Goal: Information Seeking & Learning: Find specific fact

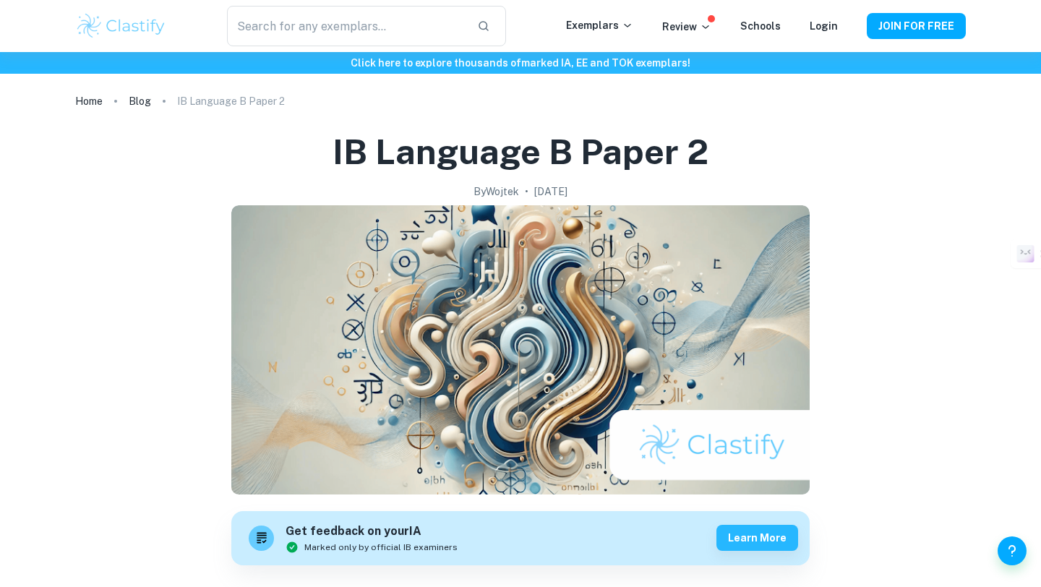
scroll to position [1475, 0]
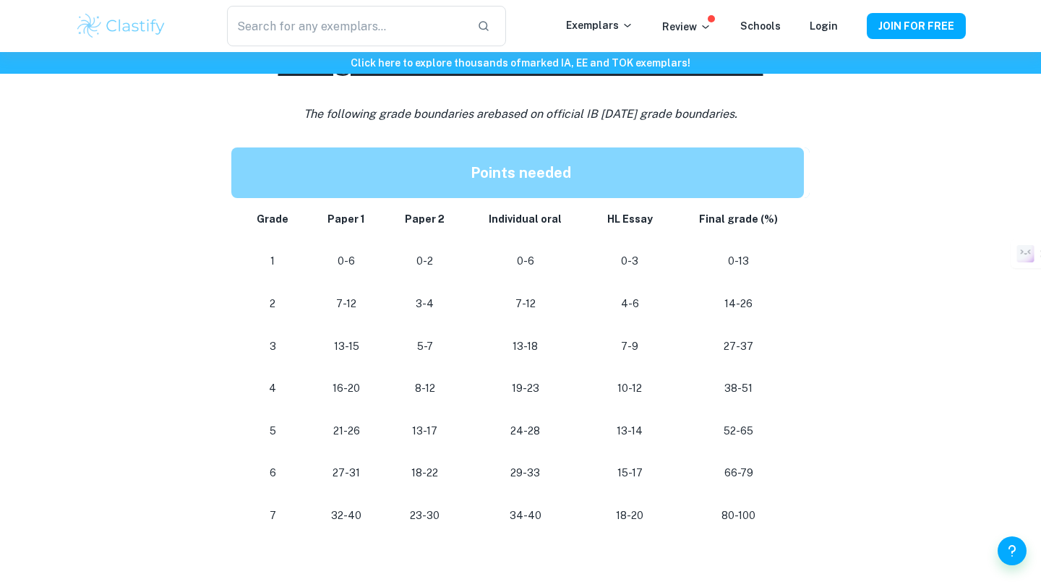
scroll to position [693, 0]
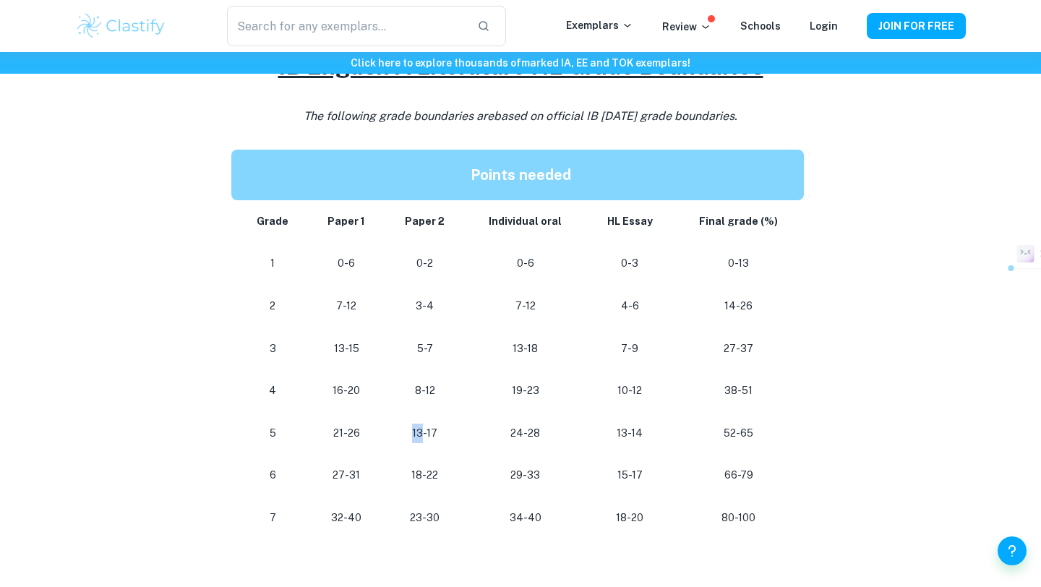
drag, startPoint x: 422, startPoint y: 429, endPoint x: 388, endPoint y: 432, distance: 34.2
click at [388, 432] on td "13-17" at bounding box center [424, 433] width 79 height 43
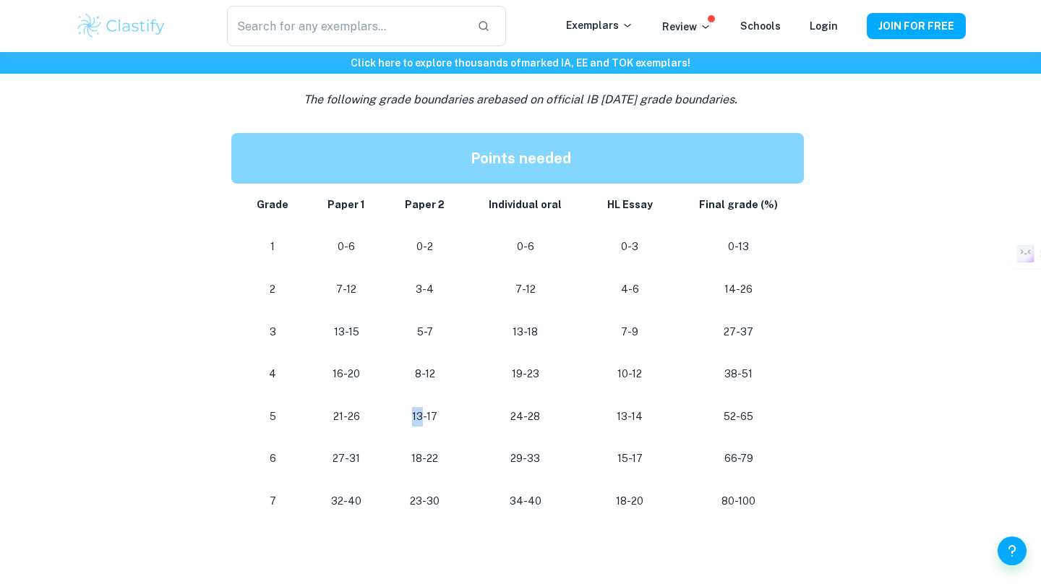
scroll to position [713, 0]
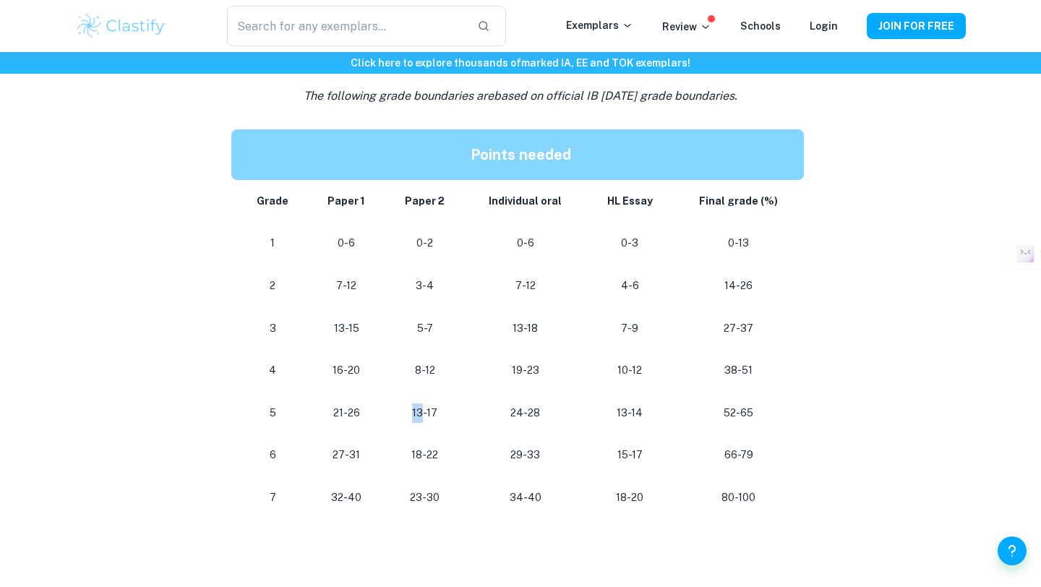
click at [421, 413] on p "13-17" at bounding box center [425, 413] width 56 height 20
click at [421, 412] on p "13-17" at bounding box center [425, 413] width 56 height 20
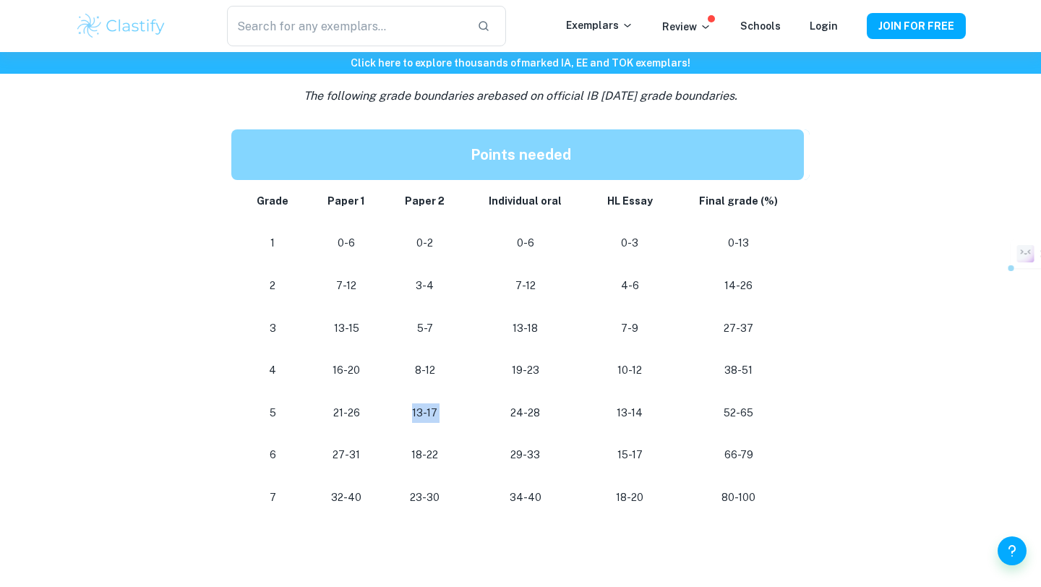
click at [421, 412] on p "13-17" at bounding box center [425, 413] width 56 height 20
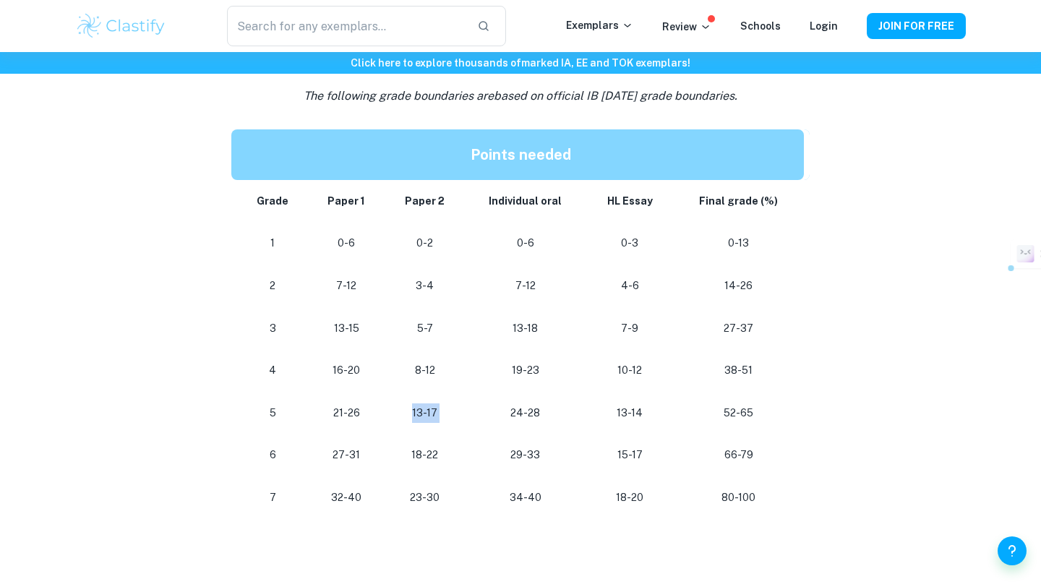
click at [421, 412] on p "13-17" at bounding box center [425, 413] width 56 height 20
click at [415, 412] on p "13-17" at bounding box center [425, 413] width 56 height 20
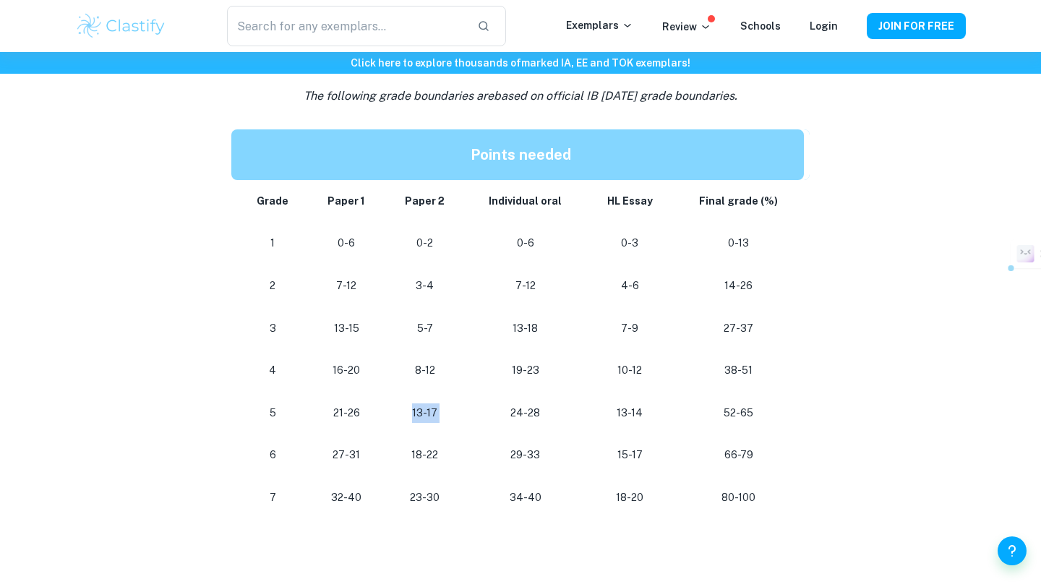
click at [415, 412] on p "13-17" at bounding box center [425, 413] width 56 height 20
click at [419, 413] on p "13-17" at bounding box center [425, 413] width 56 height 20
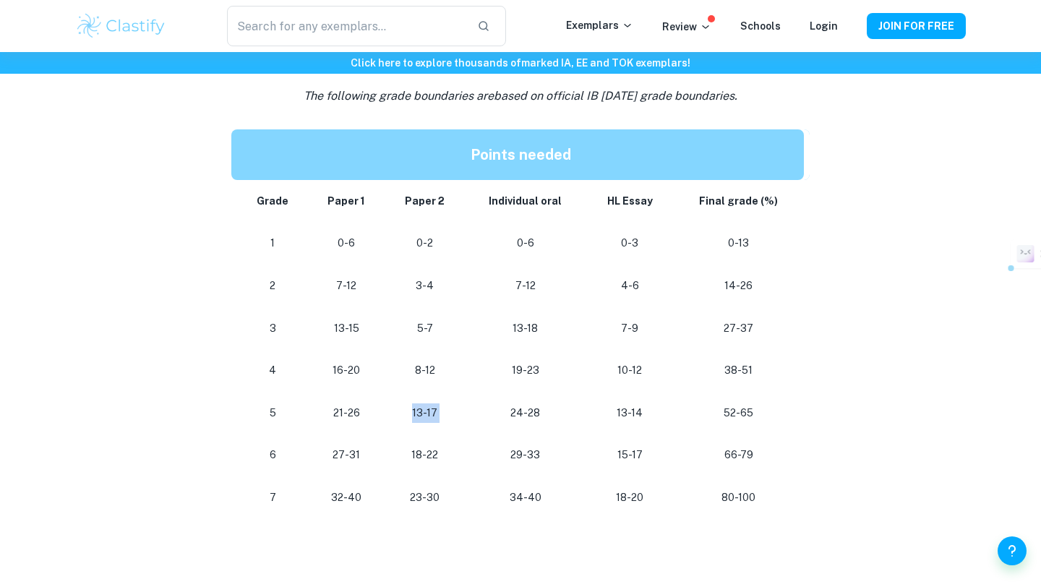
click at [419, 413] on p "13-17" at bounding box center [425, 413] width 56 height 20
click at [426, 413] on p "13-17" at bounding box center [425, 413] width 56 height 20
drag, startPoint x: 426, startPoint y: 413, endPoint x: 409, endPoint y: 413, distance: 16.6
click at [409, 413] on p "13-17" at bounding box center [425, 413] width 56 height 20
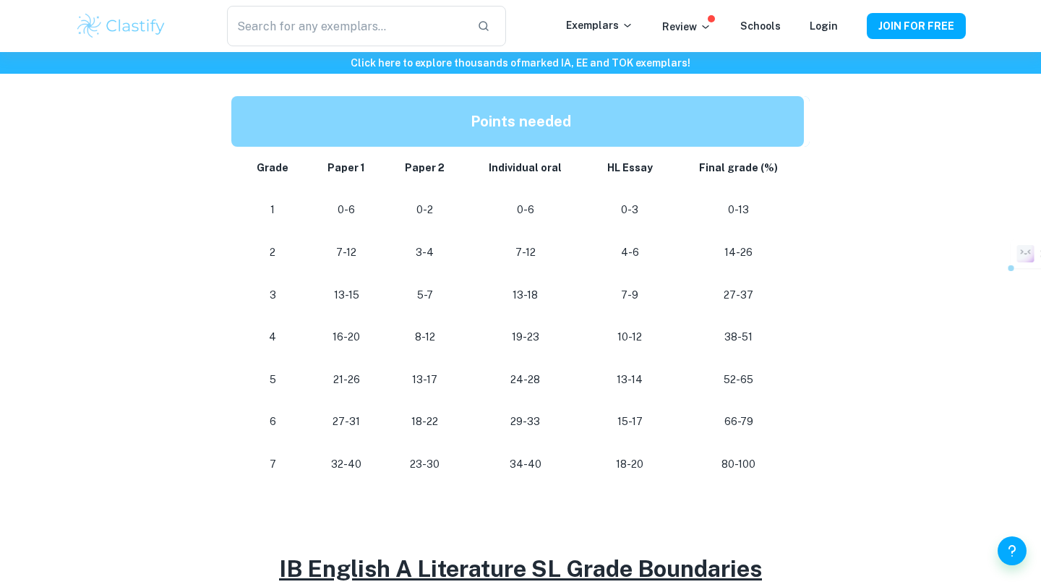
click at [439, 439] on td "18-22" at bounding box center [424, 421] width 79 height 43
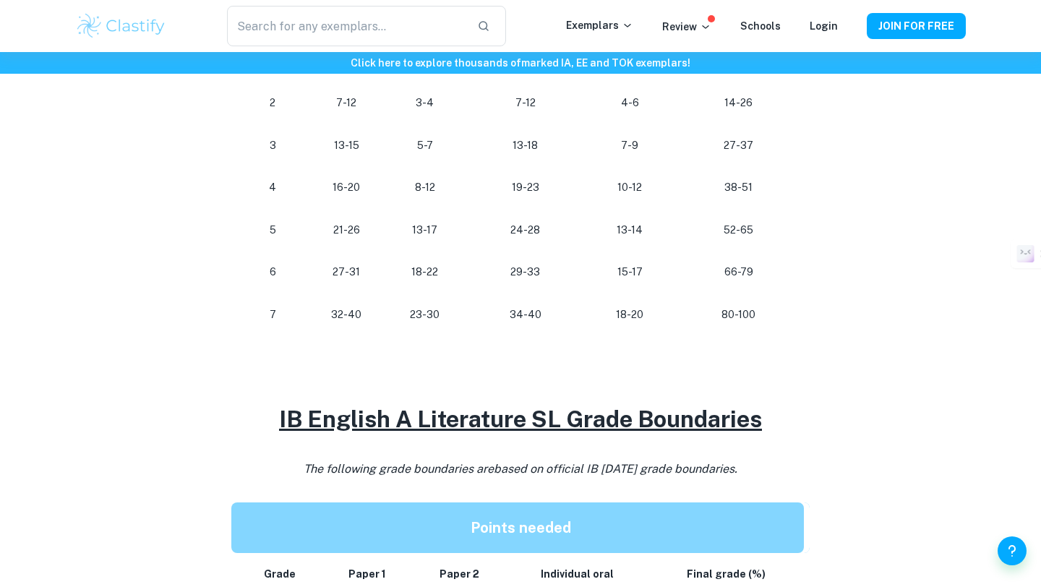
scroll to position [904, 0]
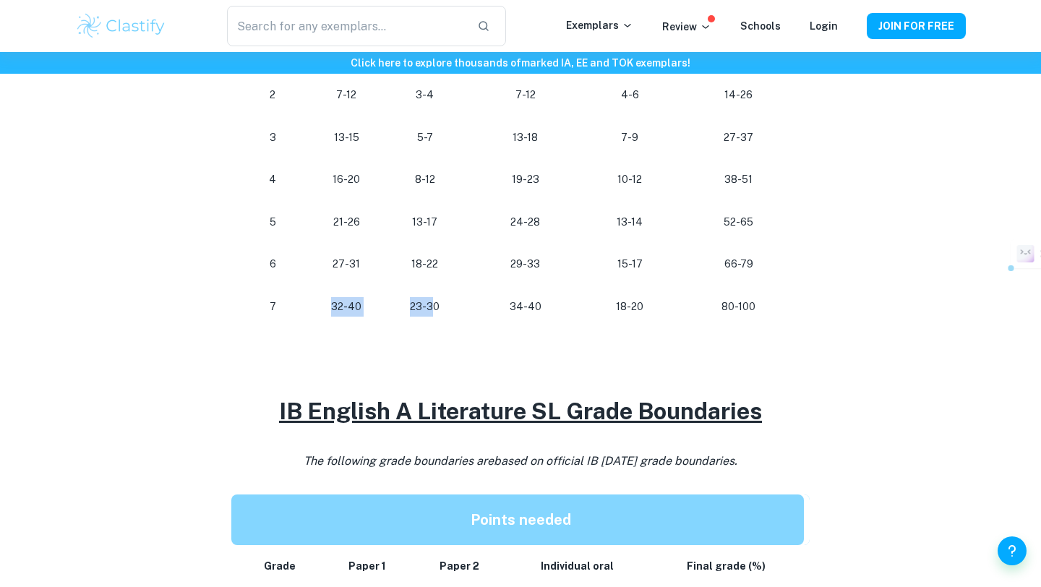
drag, startPoint x: 435, startPoint y: 308, endPoint x: 383, endPoint y: 293, distance: 54.0
click at [383, 293] on tr "7 32-40 23-30 34-40 18-20 80-100" at bounding box center [520, 306] width 578 height 43
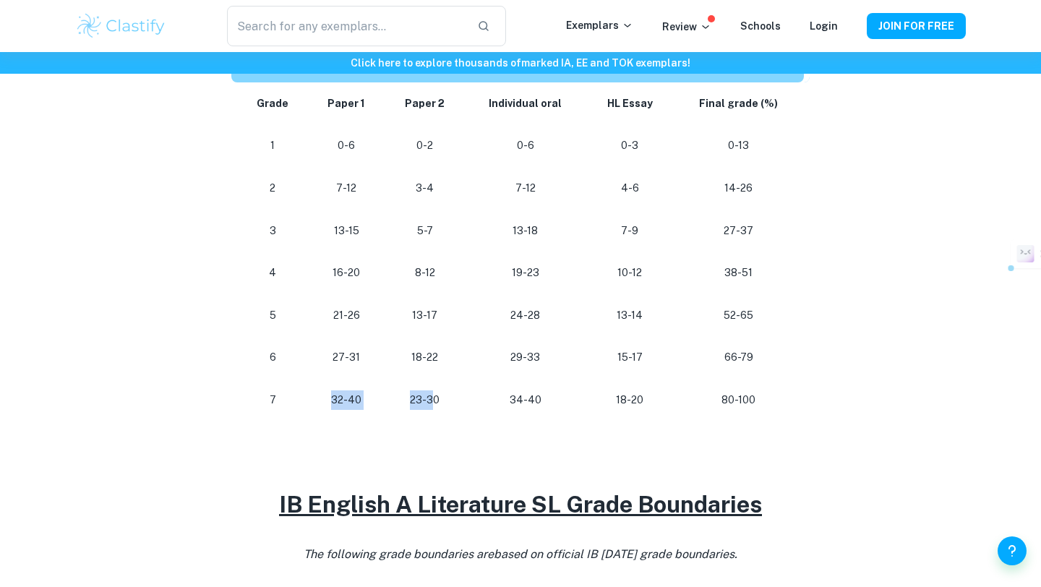
scroll to position [1054, 0]
